Goal: Task Accomplishment & Management: Manage account settings

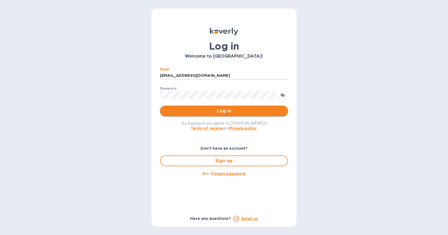
click at [207, 111] on span "Log in" at bounding box center [223, 111] width 119 height 6
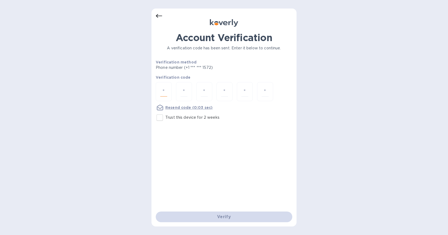
click at [163, 93] on input "number" at bounding box center [163, 92] width 7 height 10
type input "3"
type input "6"
type input "5"
type input "9"
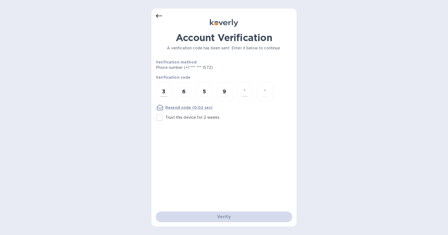
type input "2"
type input "3"
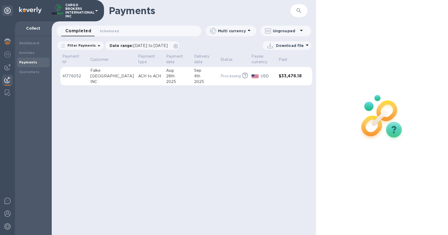
click at [138, 75] on p "ACH to ACH" at bounding box center [150, 76] width 24 height 6
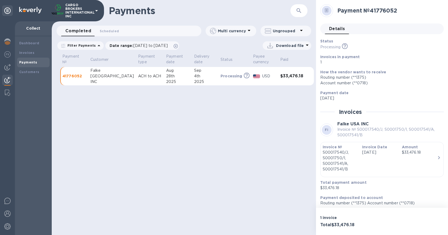
click at [99, 11] on icon at bounding box center [96, 10] width 6 height 6
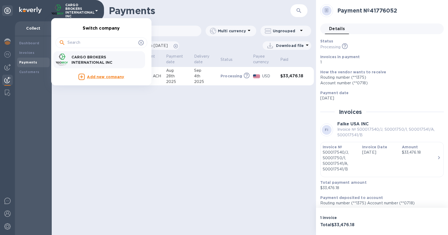
click at [30, 108] on div at bounding box center [224, 117] width 448 height 235
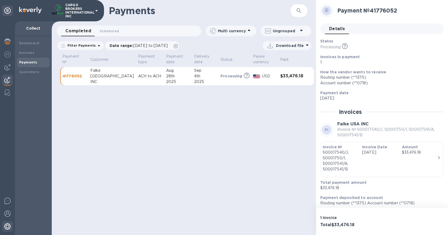
click at [7, 228] on img at bounding box center [7, 226] width 6 height 6
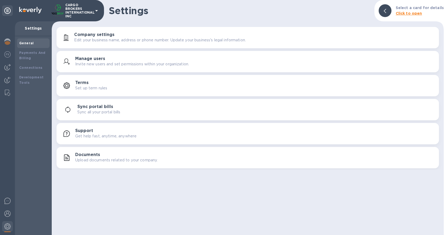
click at [109, 59] on div "Manage users Invite new users and set permissions within your organization." at bounding box center [254, 61] width 359 height 11
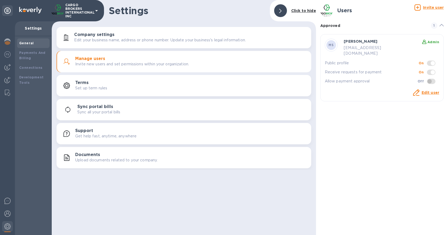
click at [434, 7] on u "Invite user" at bounding box center [433, 7] width 21 height 4
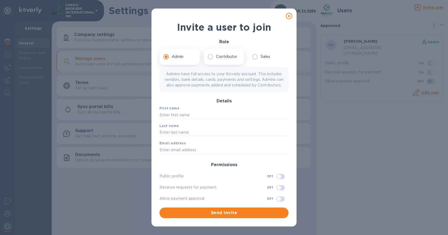
click at [233, 56] on p "Contributor" at bounding box center [226, 57] width 21 height 6
click at [216, 56] on input "Contributor" at bounding box center [210, 56] width 11 height 11
radio input "true"
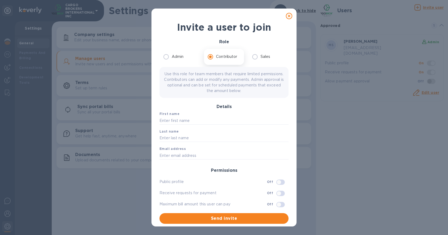
scroll to position [1, 0]
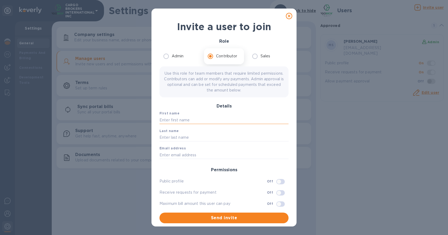
click at [184, 119] on input "text" at bounding box center [223, 120] width 129 height 8
type input "[PERSON_NAME]"
type input "j"
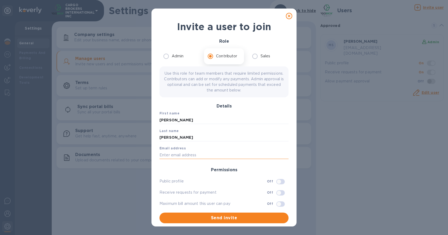
paste input "[EMAIL_ADDRESS][DOMAIN_NAME]"
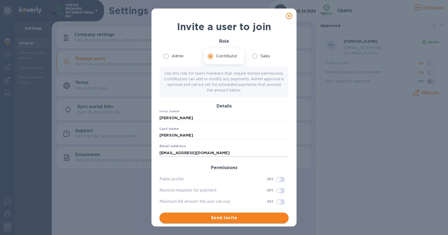
type input "[EMAIL_ADDRESS][DOMAIN_NAME]"
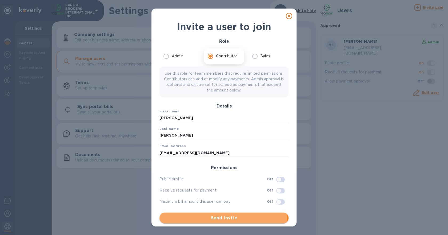
click at [217, 217] on span "Send invite" at bounding box center [224, 218] width 120 height 6
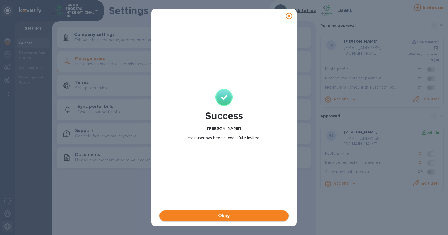
click at [225, 217] on span "Okay" at bounding box center [224, 215] width 120 height 6
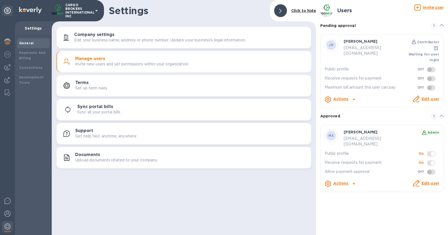
click at [430, 181] on link "Edit user" at bounding box center [430, 183] width 18 height 4
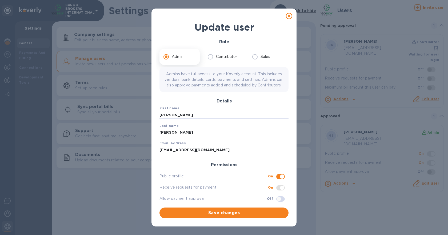
drag, startPoint x: 191, startPoint y: 119, endPoint x: 87, endPoint y: 111, distance: 104.2
click at [87, 111] on div "Update user Role Admin Contributor Sales Admins have full access to your Koverl…" at bounding box center [224, 117] width 448 height 235
type input "[PERSON_NAME]"
click at [275, 203] on input "checkbox" at bounding box center [278, 198] width 27 height 9
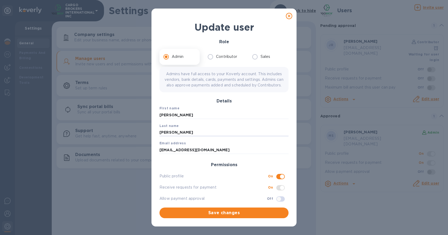
checkbox input "true"
click at [274, 216] on span "Save changes" at bounding box center [224, 212] width 120 height 6
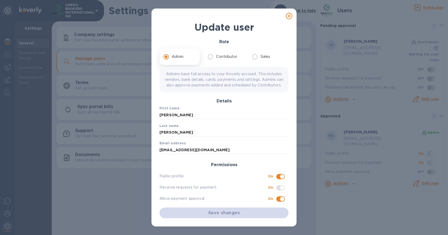
checkbox input "true"
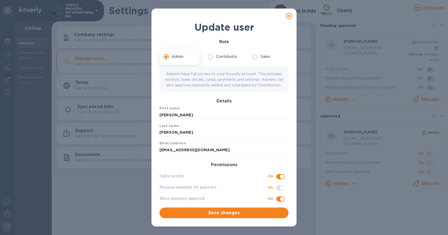
click at [291, 14] on icon at bounding box center [289, 16] width 6 height 6
checkbox input "false"
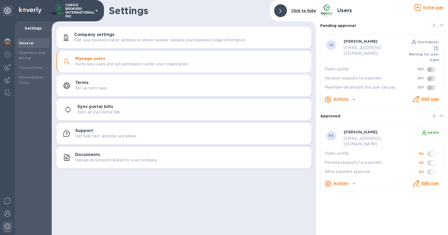
click at [421, 7] on icon at bounding box center [417, 7] width 6 height 6
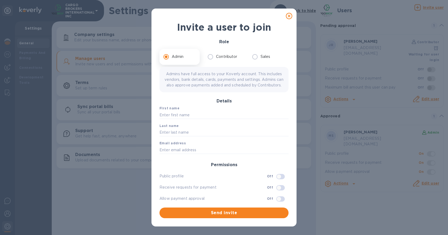
click at [180, 124] on body "CARGO BROKERS INTERNATIONAL INC Settings General Payments And Billing Connectio…" at bounding box center [224, 117] width 448 height 235
type input "M"
type input "[PERSON_NAME]"
type input "[EMAIL_ADDRESS][DOMAIN_NAME]"
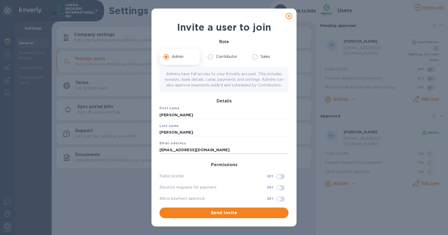
click at [276, 181] on input "checkbox" at bounding box center [278, 176] width 27 height 9
checkbox input "true"
click at [276, 190] on span at bounding box center [280, 187] width 9 height 5
click at [277, 203] on input "checkbox" at bounding box center [278, 198] width 27 height 9
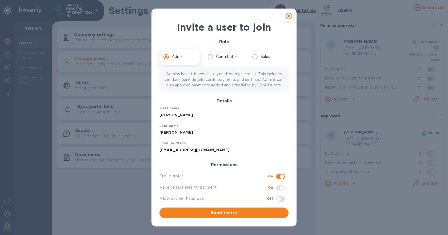
checkbox input "true"
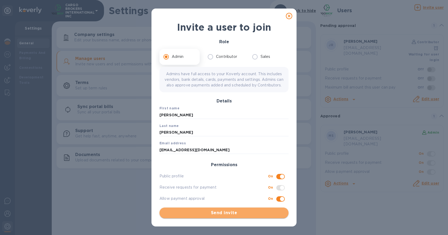
click at [241, 216] on span "Send invite" at bounding box center [224, 212] width 120 height 6
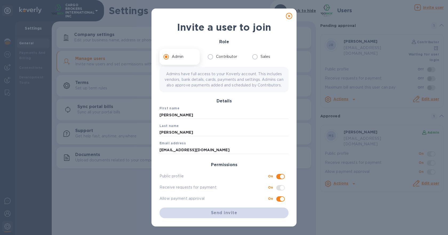
checkbox input "false"
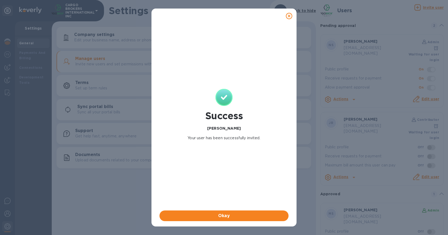
click at [290, 16] on icon at bounding box center [289, 16] width 6 height 6
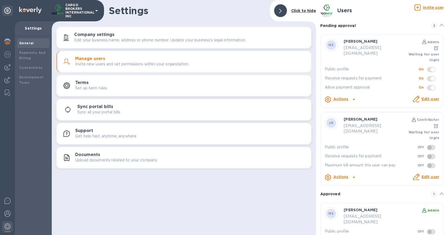
click at [430, 67] on span at bounding box center [431, 69] width 9 height 5
click at [430, 97] on link "Edit user" at bounding box center [430, 99] width 18 height 4
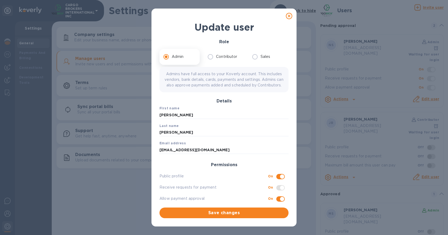
click at [276, 181] on input "checkbox" at bounding box center [281, 176] width 27 height 9
checkbox input "false"
click at [272, 216] on span "Save changes" at bounding box center [224, 212] width 120 height 6
click at [291, 16] on icon at bounding box center [289, 16] width 6 height 6
checkbox input "false"
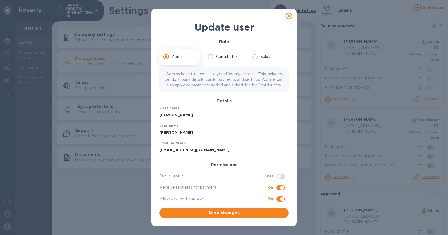
checkbox input "false"
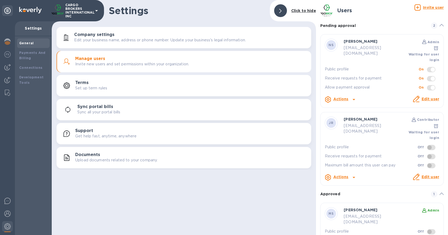
click at [429, 39] on div "Admin" at bounding box center [433, 42] width 12 height 6
click at [424, 97] on link "Edit user" at bounding box center [430, 99] width 18 height 4
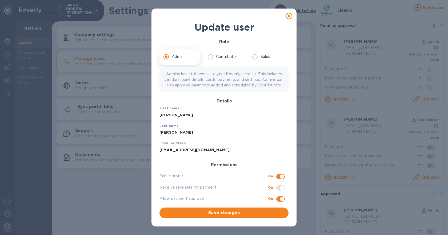
click at [274, 180] on input "checkbox" at bounding box center [281, 176] width 27 height 9
checkbox input "false"
click at [271, 216] on span "Save changes" at bounding box center [224, 212] width 120 height 6
click at [247, 215] on span "Save changes" at bounding box center [224, 212] width 120 height 6
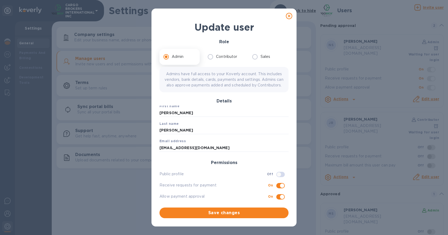
click at [288, 16] on icon at bounding box center [289, 16] width 6 height 6
checkbox input "false"
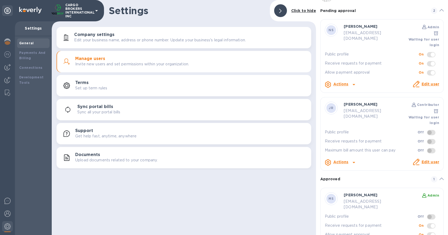
scroll to position [27, 0]
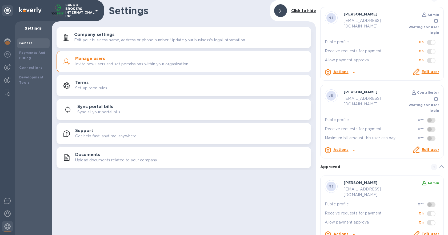
click at [353, 69] on icon at bounding box center [353, 72] width 6 height 6
click at [7, 9] on div at bounding box center [224, 117] width 448 height 235
click at [7, 10] on icon at bounding box center [7, 10] width 6 height 6
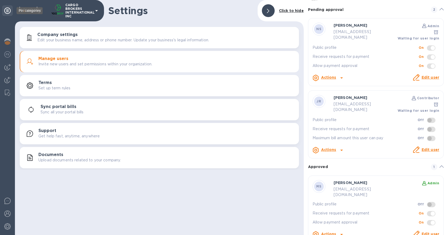
click at [7, 10] on icon at bounding box center [7, 10] width 6 height 6
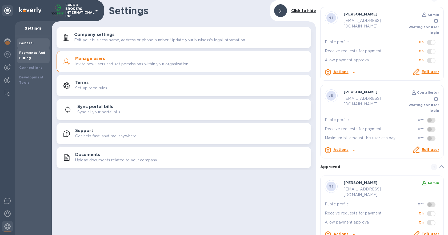
click at [23, 58] on b "Payments And Billing" at bounding box center [32, 55] width 26 height 9
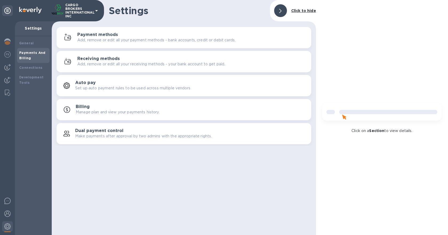
click at [24, 10] on img at bounding box center [30, 10] width 22 height 6
click at [8, 44] on img at bounding box center [7, 41] width 6 height 6
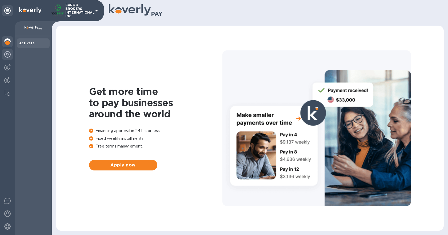
click at [7, 49] on div at bounding box center [7, 55] width 11 height 12
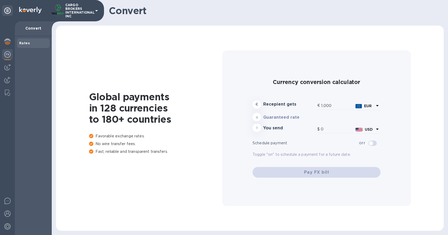
type input "1,175.06"
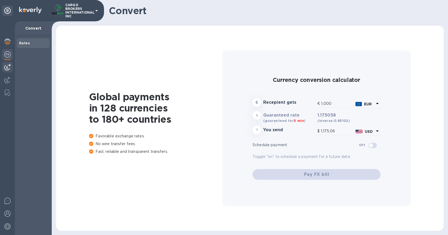
click at [7, 64] on img at bounding box center [7, 67] width 6 height 6
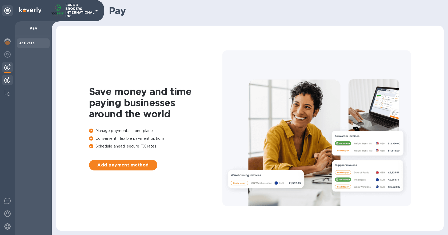
click at [10, 76] on div at bounding box center [7, 81] width 11 height 12
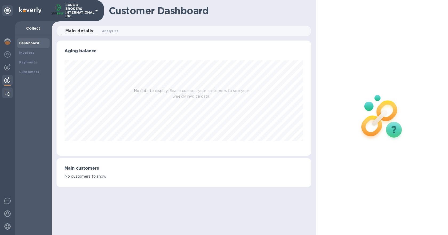
scroll to position [115, 254]
click at [7, 91] on img at bounding box center [7, 93] width 5 height 6
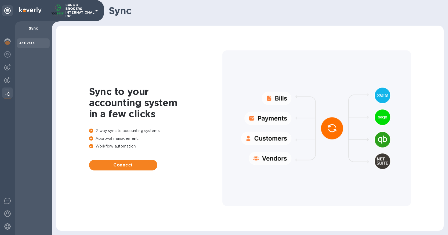
click at [29, 47] on div "Activate" at bounding box center [33, 43] width 33 height 10
click at [10, 227] on img at bounding box center [7, 226] width 6 height 6
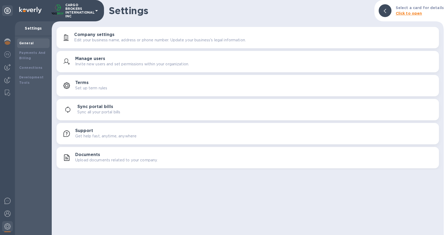
click at [86, 8] on p "CARGO BROKERS INTERNATIONAL INC" at bounding box center [78, 10] width 27 height 15
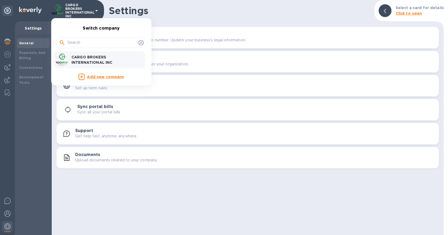
click at [77, 62] on p "CARGO BROKERS INTERNATIONAL INC" at bounding box center [104, 59] width 67 height 11
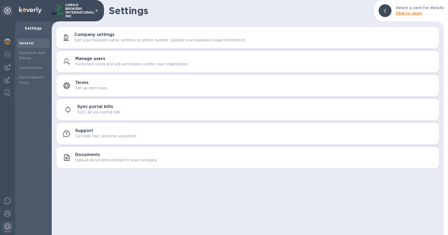
click at [383, 11] on div at bounding box center [384, 10] width 13 height 13
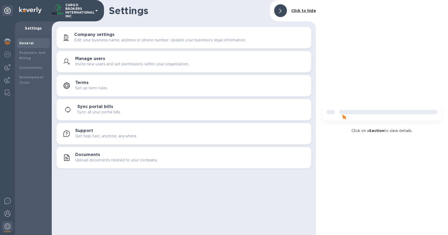
click at [282, 6] on div at bounding box center [280, 10] width 13 height 13
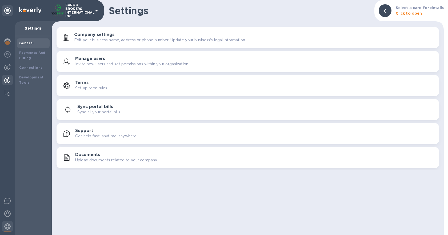
click at [9, 79] on img at bounding box center [7, 80] width 6 height 6
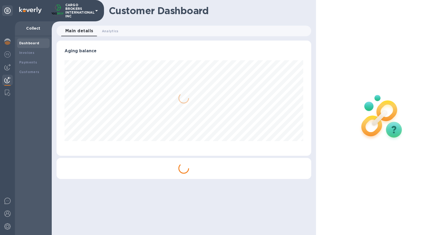
scroll to position [115, 254]
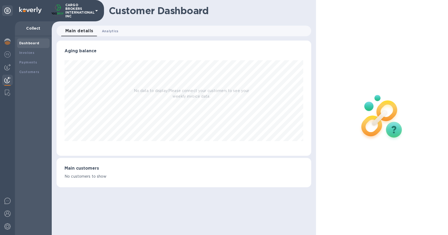
click at [103, 31] on span "Analytics 0" at bounding box center [110, 31] width 17 height 6
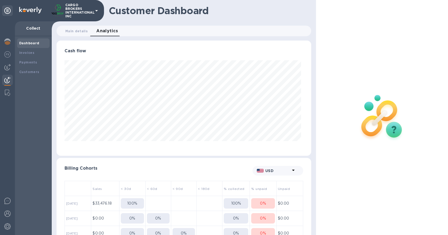
scroll to position [115, 252]
click at [29, 60] on b "Payments" at bounding box center [28, 62] width 18 height 4
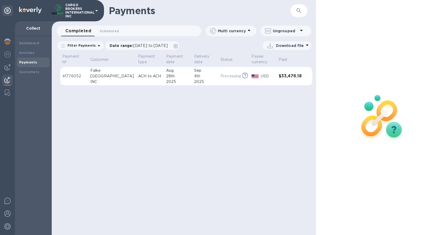
click at [405, 41] on div at bounding box center [382, 117] width 132 height 235
click at [201, 75] on div "4th" at bounding box center [205, 76] width 22 height 6
